Goal: Task Accomplishment & Management: Manage account settings

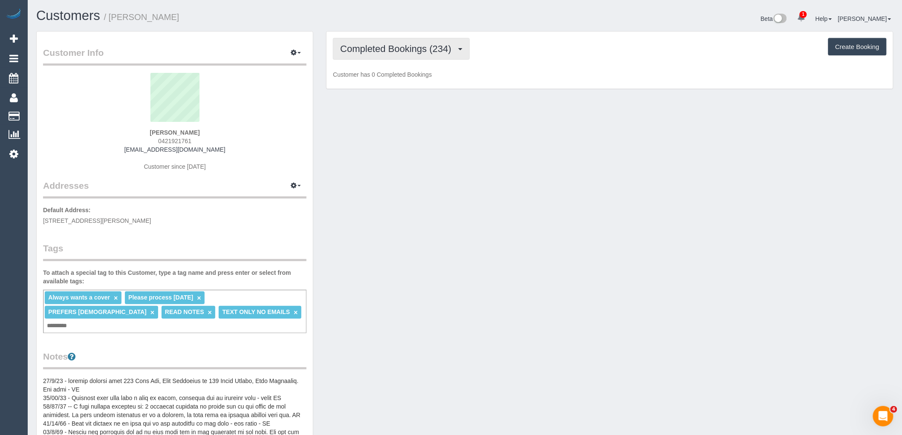
click at [432, 53] on span "Completed Bookings (234)" at bounding box center [397, 48] width 115 height 11
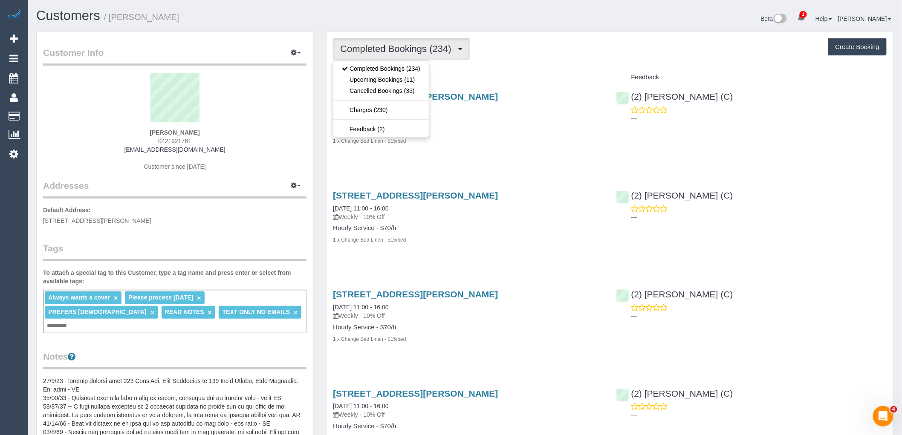
click at [502, 70] on div "Service" at bounding box center [467, 77] width 283 height 14
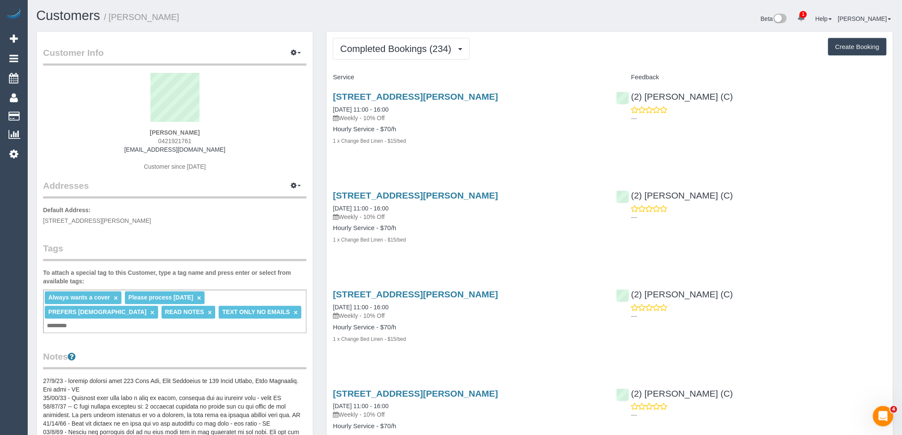
click at [237, 313] on div "Always wants a cover × Please process on Monday's × PREFERS FEMALE × READ NOTES…" at bounding box center [174, 311] width 263 height 43
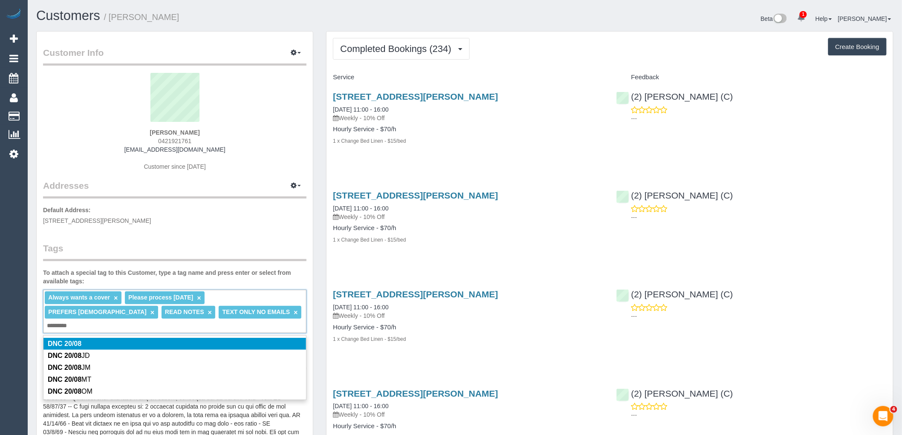
type input "*********"
click at [199, 243] on legend "Tags" at bounding box center [174, 251] width 263 height 19
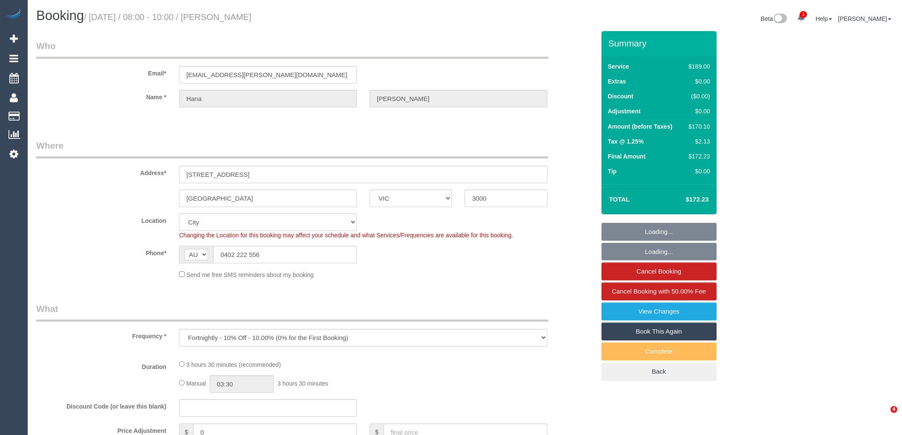
select select "VIC"
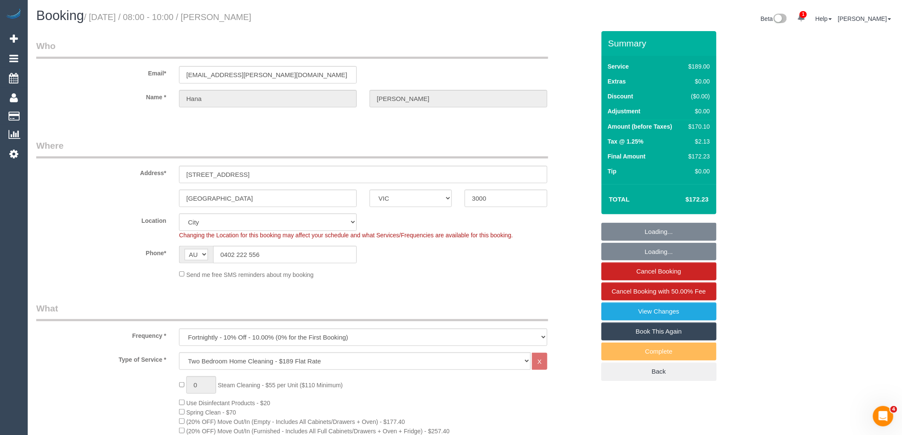
select select "string:stripe-pm_1QsrmX2GScqysDRV5M0agtFe"
select select "number:28"
select select "number:15"
select select "number:21"
select select "number:24"
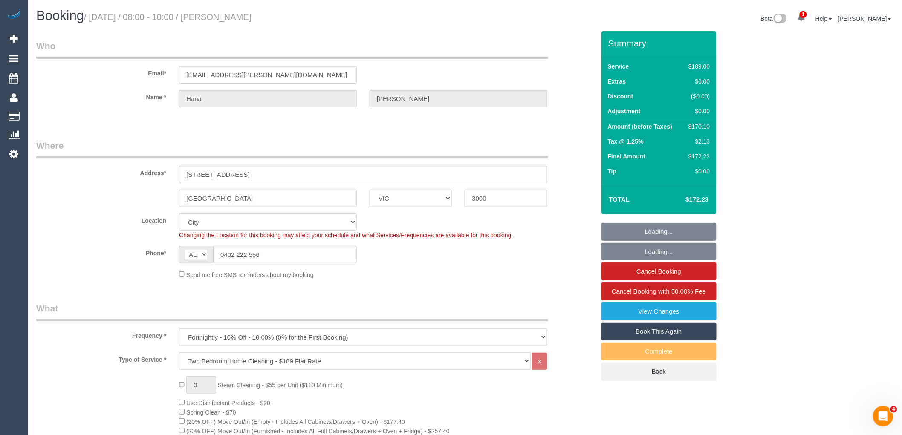
select select "number:33"
select select "number:11"
select select "object:4842"
drag, startPoint x: 289, startPoint y: 18, endPoint x: 221, endPoint y: 14, distance: 68.3
click at [221, 14] on h1 "Booking / [DATE] / 08:00 - 10:00 / [PERSON_NAME]" at bounding box center [247, 16] width 422 height 14
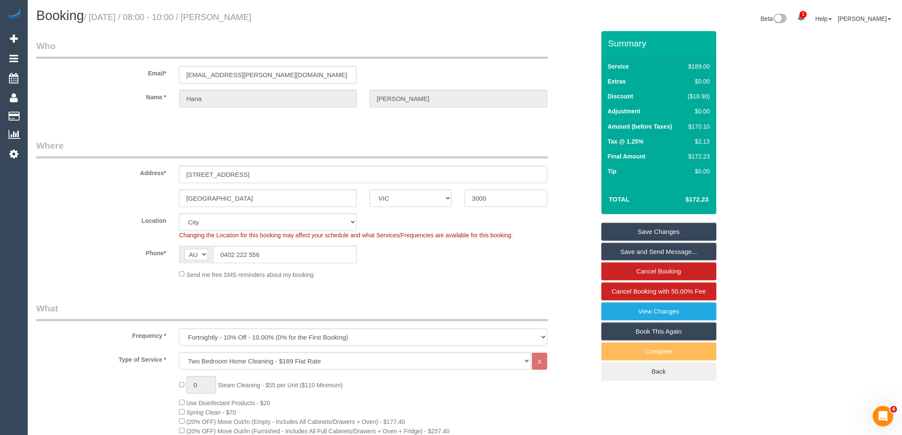
copy small "[PERSON_NAME]"
